Goal: Navigation & Orientation: Find specific page/section

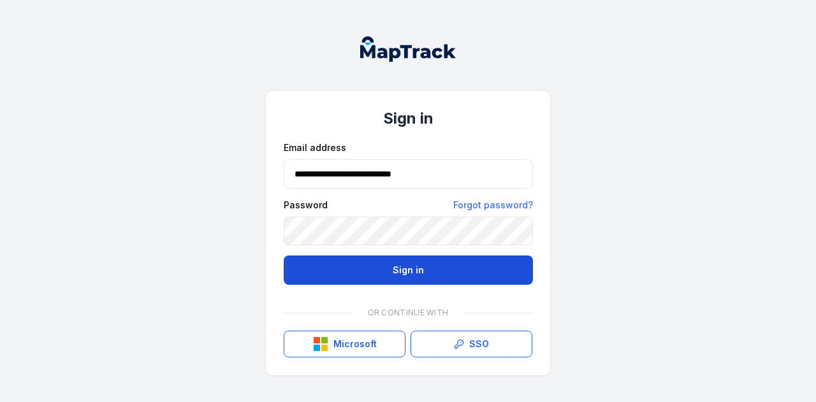
click at [424, 276] on button "Sign in" at bounding box center [408, 270] width 249 height 29
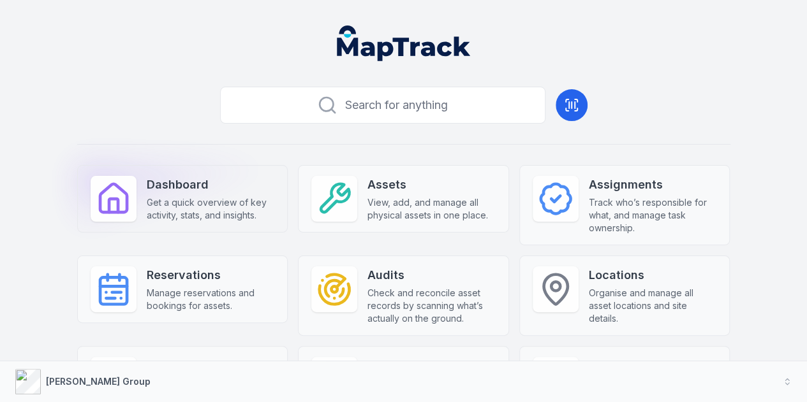
click at [216, 180] on strong "Dashboard" at bounding box center [211, 185] width 128 height 18
